Goal: Check status: Check status

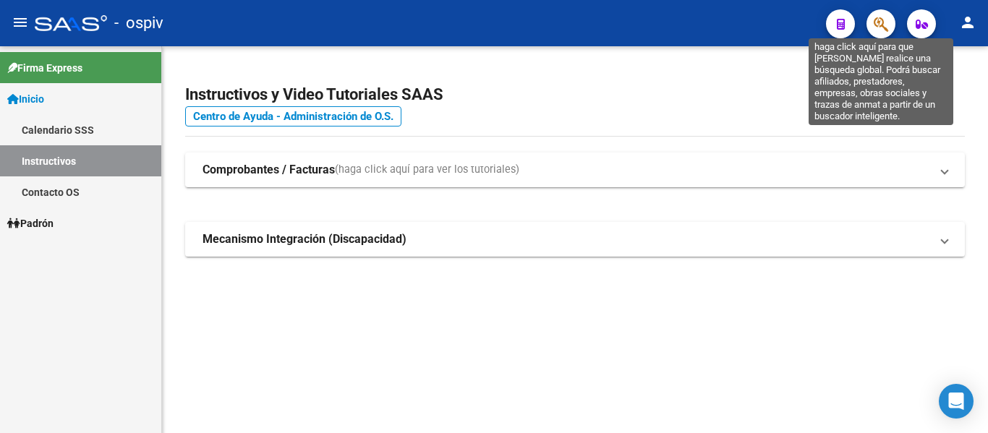
click at [886, 29] on icon "button" at bounding box center [880, 24] width 14 height 17
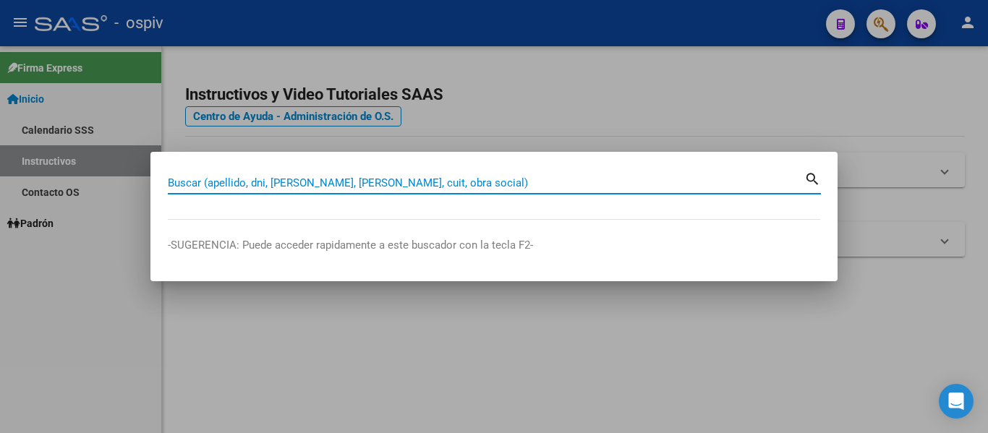
paste input "38153024"
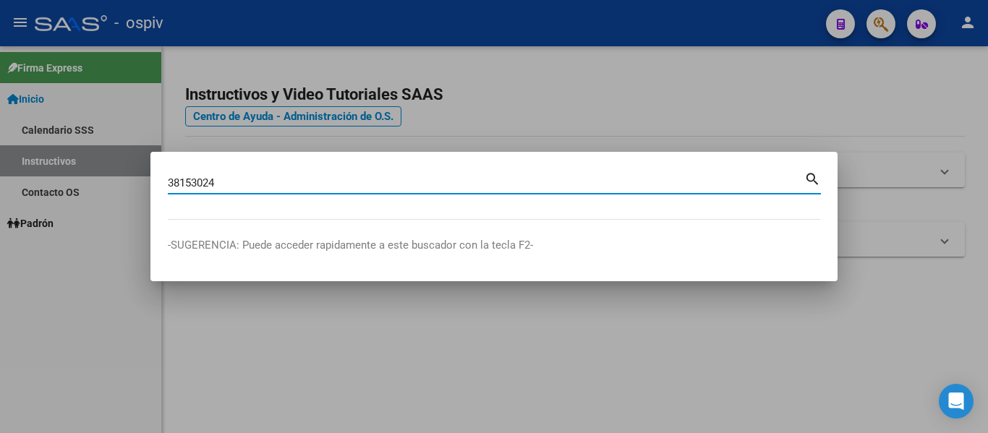
type input "38153024"
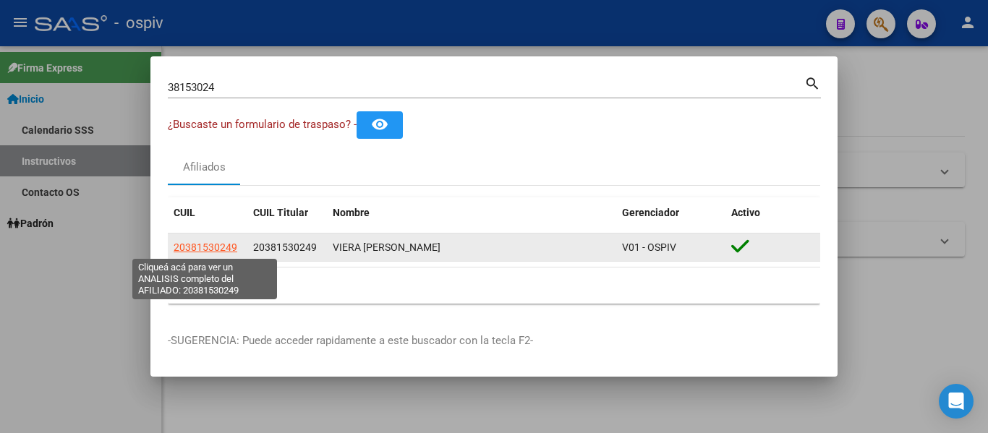
click at [203, 249] on span "20381530249" at bounding box center [206, 248] width 64 height 12
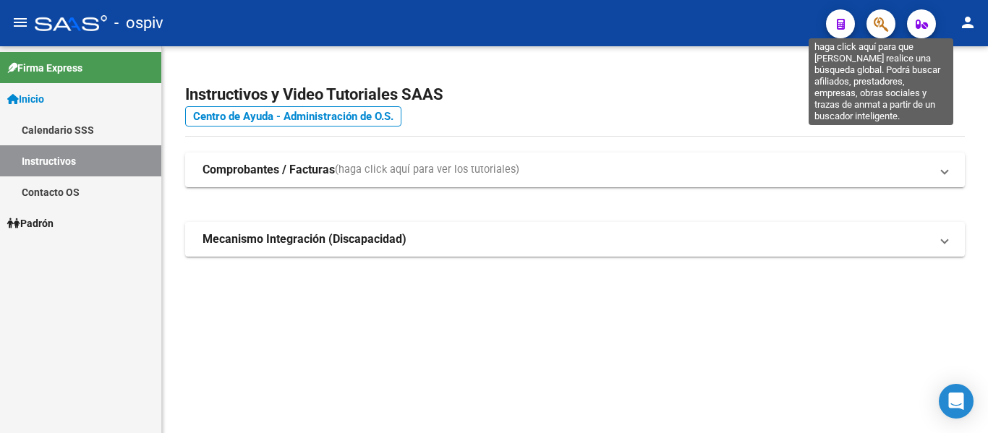
click at [888, 17] on icon "button" at bounding box center [880, 24] width 14 height 17
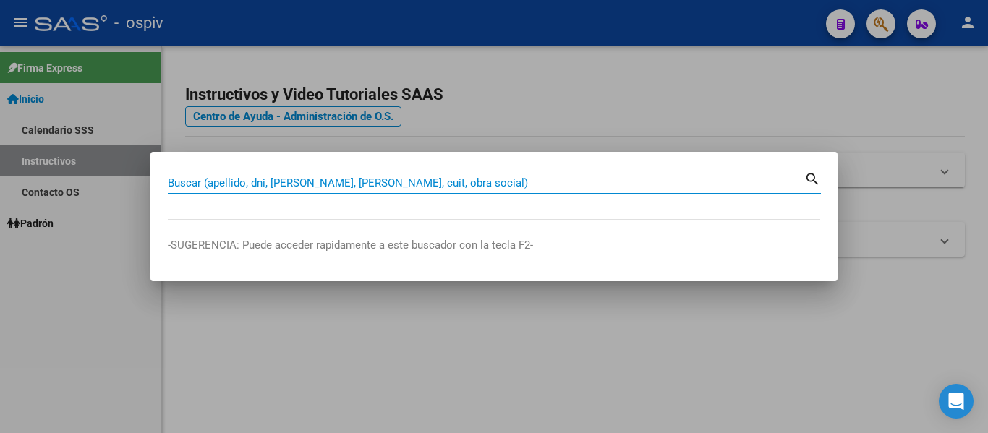
paste input "35860383"
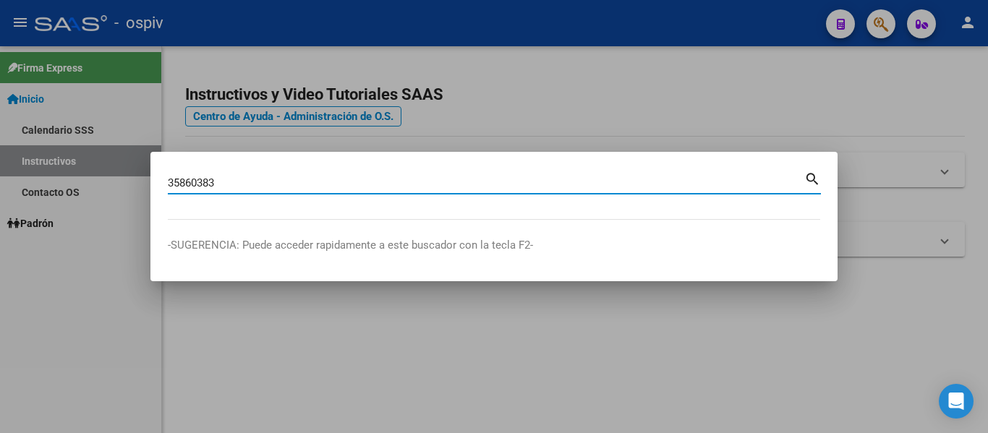
type input "35860383"
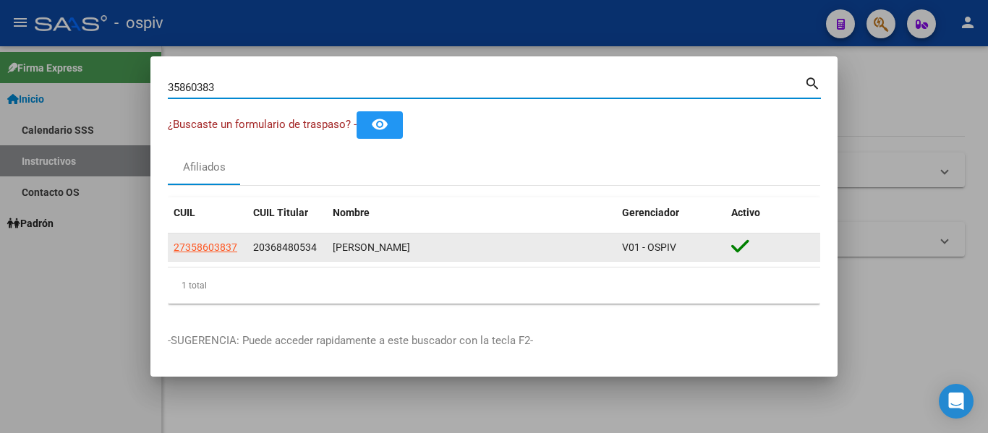
click at [225, 236] on datatable-body-cell "27358603837" at bounding box center [208, 248] width 80 height 28
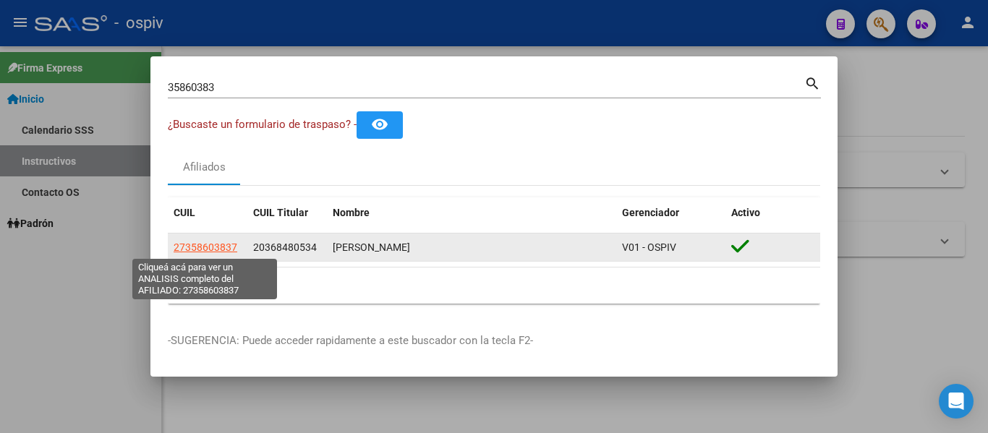
click at [224, 244] on span "27358603837" at bounding box center [206, 248] width 64 height 12
